Goal: Task Accomplishment & Management: Complete application form

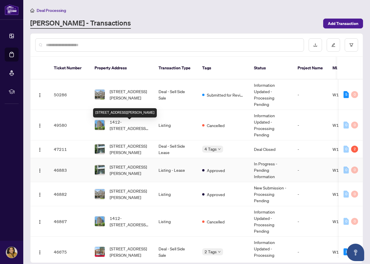
scroll to position [29, 0]
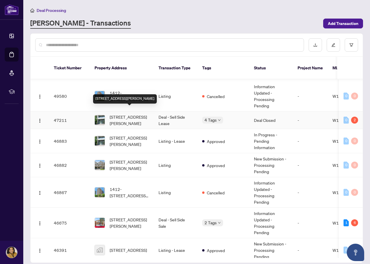
click at [125, 116] on span "[STREET_ADDRESS][PERSON_NAME]" at bounding box center [130, 120] width 40 height 13
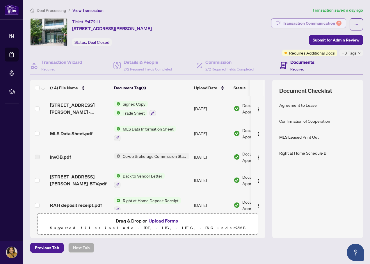
click at [312, 24] on div "Transaction Communication 2" at bounding box center [311, 23] width 59 height 9
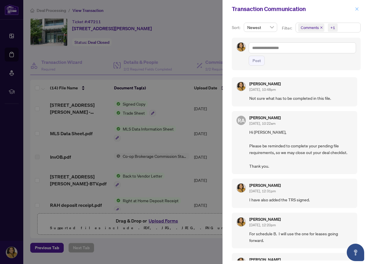
click at [355, 8] on icon "close" at bounding box center [356, 9] width 4 height 4
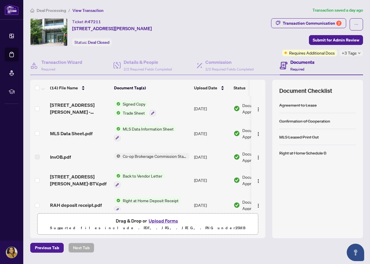
click at [48, 11] on span "Deal Processing" at bounding box center [51, 10] width 29 height 5
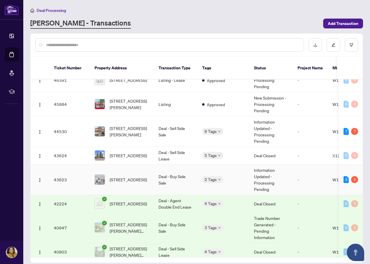
scroll to position [232, 0]
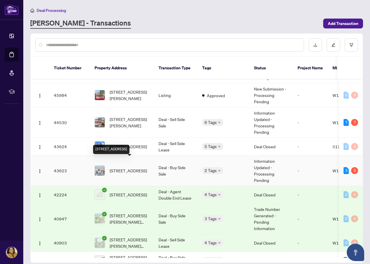
click at [137, 168] on span "[STREET_ADDRESS]" at bounding box center [128, 171] width 37 height 6
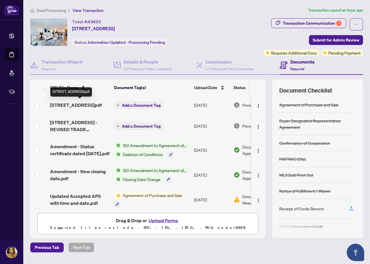
click at [69, 104] on span "[STREET_ADDRESS]pdf" at bounding box center [76, 105] width 52 height 7
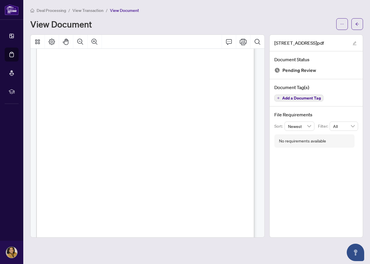
scroll to position [58, 0]
click at [358, 28] on span "button" at bounding box center [357, 23] width 4 height 9
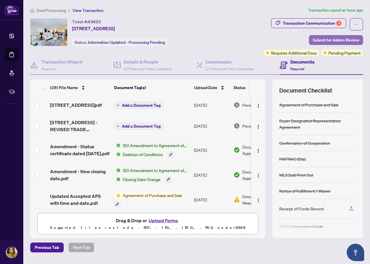
click at [345, 38] on span "Submit for Admin Review" at bounding box center [335, 39] width 46 height 9
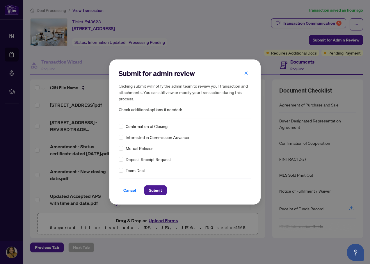
click at [148, 127] on span "Confirmation of Closing" at bounding box center [147, 126] width 42 height 6
click at [153, 193] on span "Submit" at bounding box center [155, 190] width 13 height 9
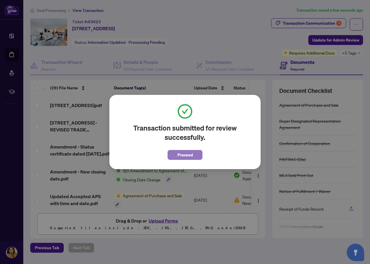
click at [180, 156] on span "Proceed" at bounding box center [184, 155] width 15 height 9
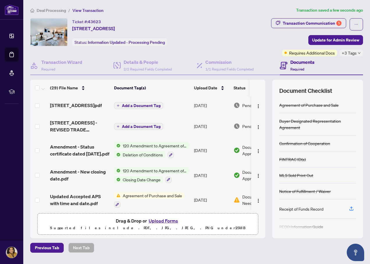
click at [39, 10] on span "Deal Processing" at bounding box center [51, 10] width 29 height 5
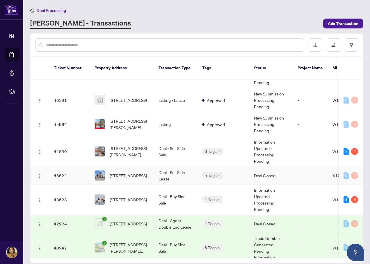
scroll to position [232, 0]
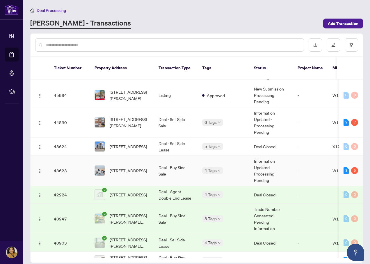
click at [122, 168] on span "[STREET_ADDRESS]" at bounding box center [128, 171] width 37 height 6
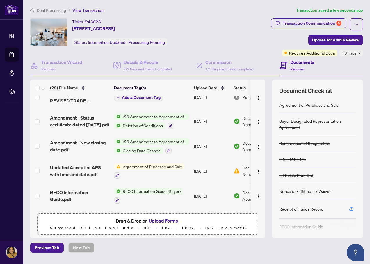
scroll to position [58, 0]
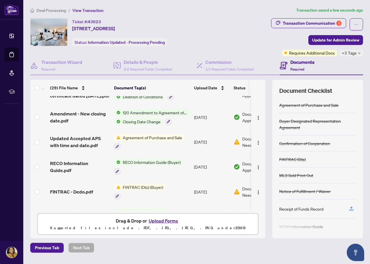
click at [43, 9] on span "Deal Processing" at bounding box center [51, 10] width 29 height 5
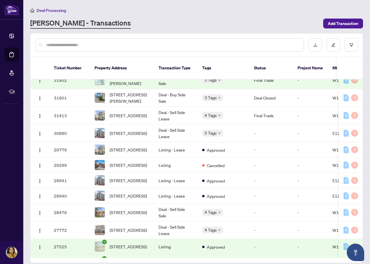
scroll to position [1060, 0]
